Goal: Find specific page/section: Find specific page/section

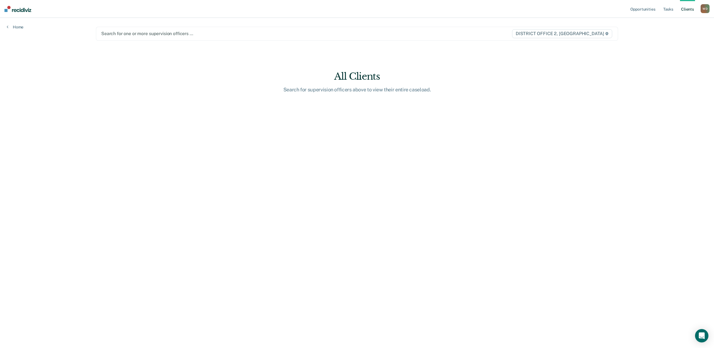
click at [139, 36] on div at bounding box center [280, 33] width 358 height 6
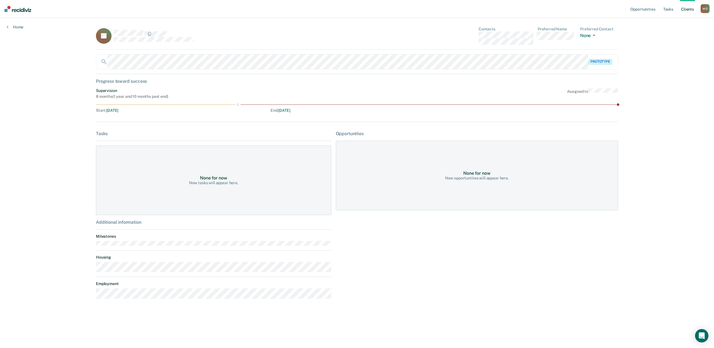
click at [449, 182] on div "None for now New opportunities will appear here." at bounding box center [477, 176] width 282 height 70
click at [448, 182] on div "None for now New opportunities will appear here." at bounding box center [477, 176] width 282 height 70
click at [449, 182] on div "None for now New opportunities will appear here." at bounding box center [477, 176] width 282 height 70
drag, startPoint x: 449, startPoint y: 182, endPoint x: 455, endPoint y: 185, distance: 6.9
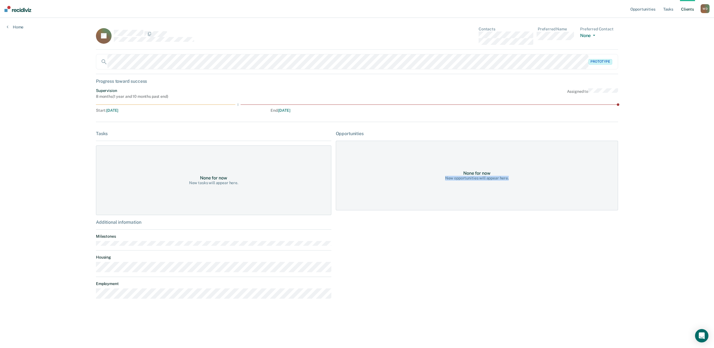
click at [449, 182] on div "None for now New opportunities will appear here." at bounding box center [477, 176] width 282 height 70
click at [496, 216] on div "Opportunities None for now New opportunities will appear here." at bounding box center [477, 217] width 282 height 173
